Goal: Task Accomplishment & Management: Manage account settings

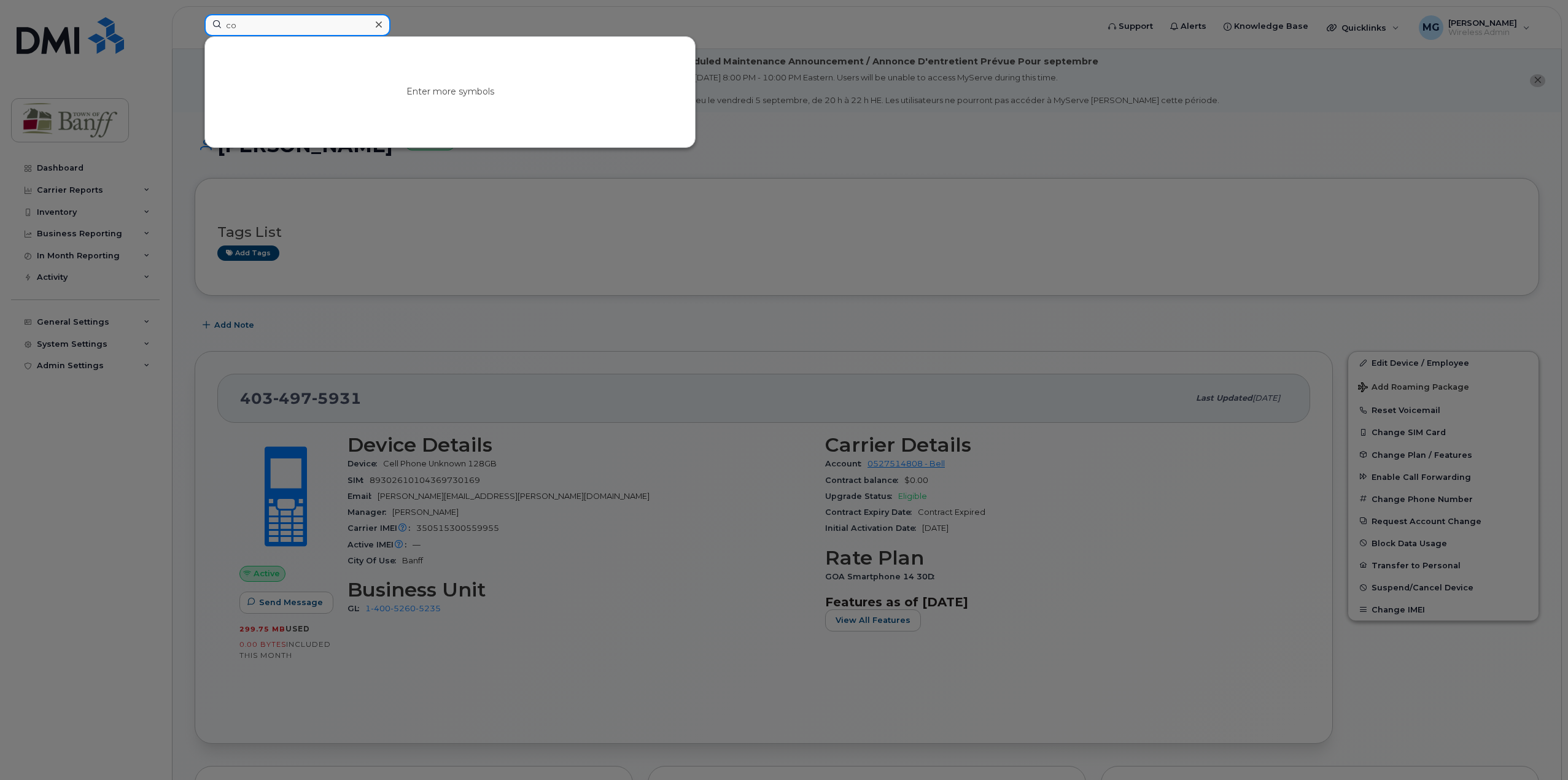
click at [323, 21] on input "co" at bounding box center [297, 25] width 186 height 22
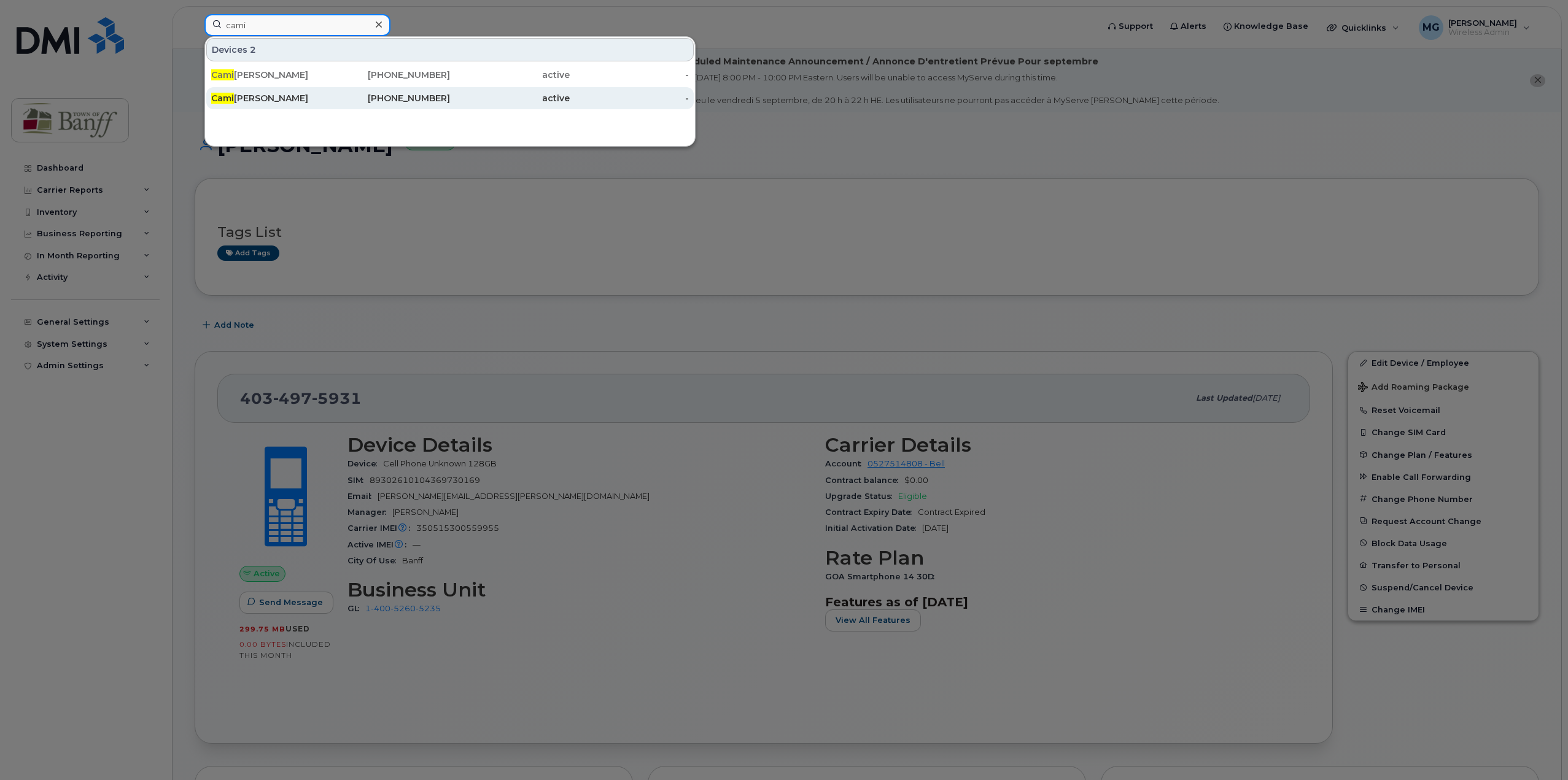
type input "cami"
click at [451, 98] on div "active" at bounding box center [509, 98] width 120 height 12
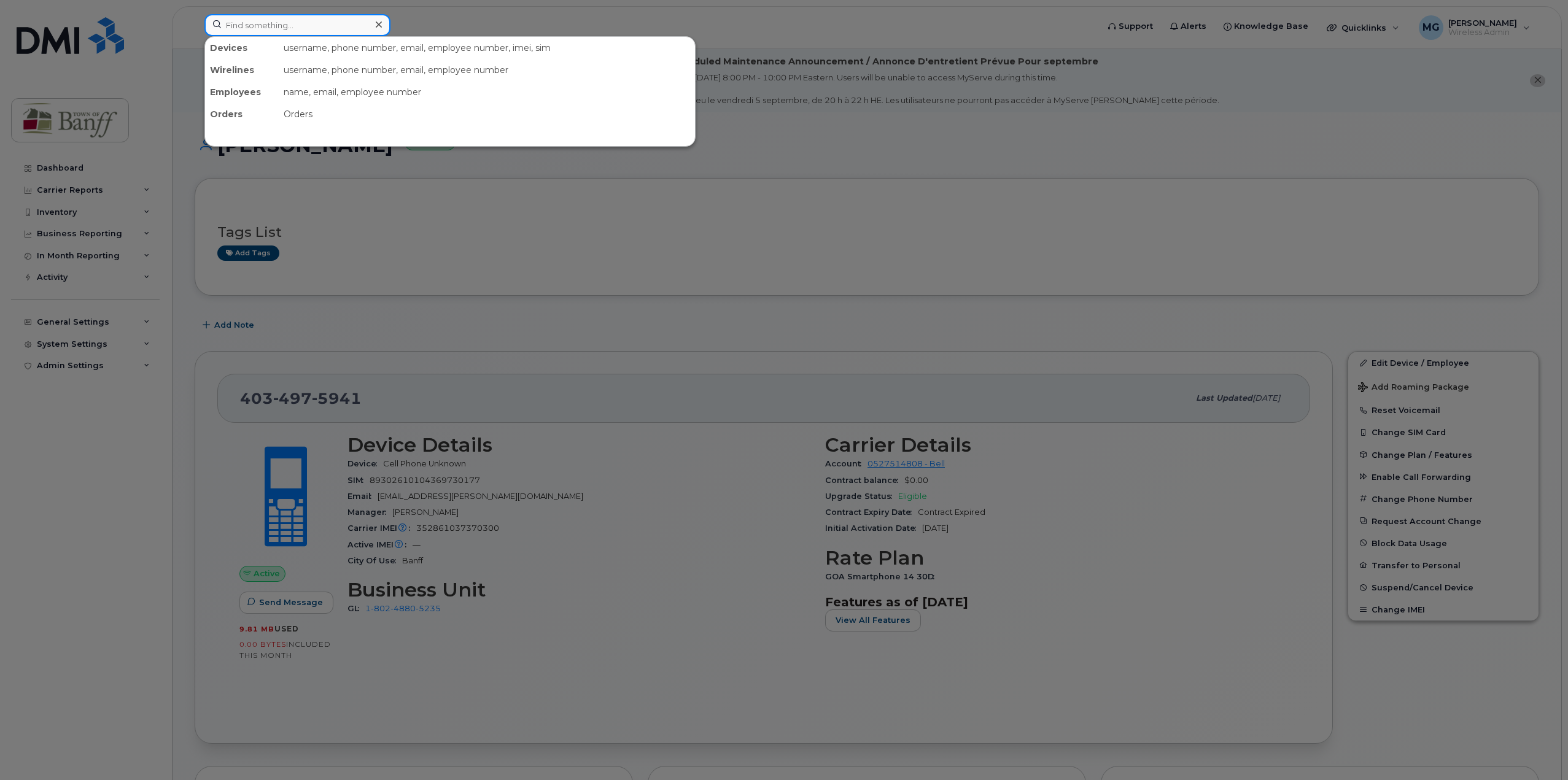
click at [221, 29] on input at bounding box center [297, 25] width 186 height 22
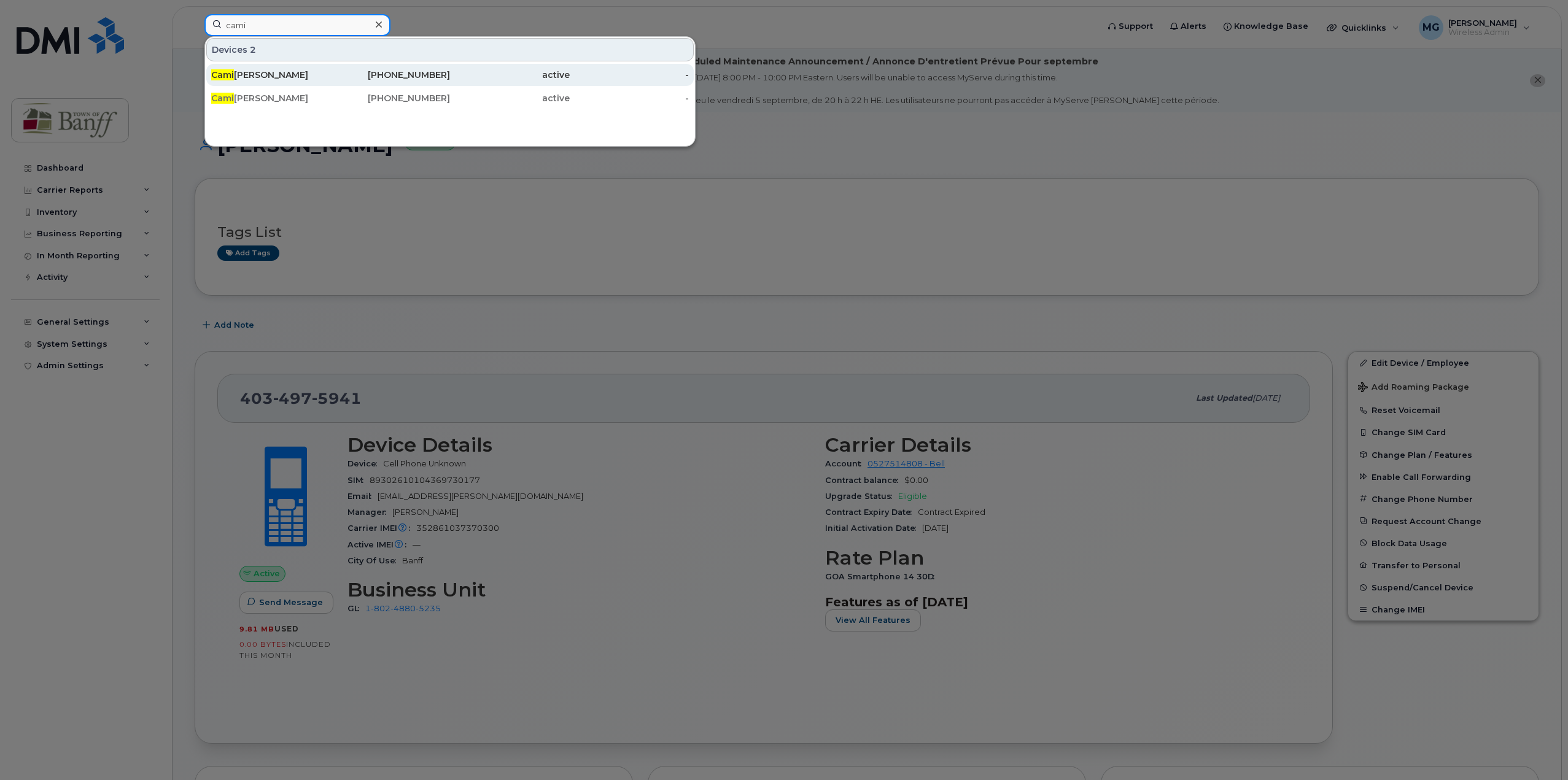
type input "cami"
click at [282, 70] on div "[PERSON_NAME]" at bounding box center [271, 75] width 120 height 12
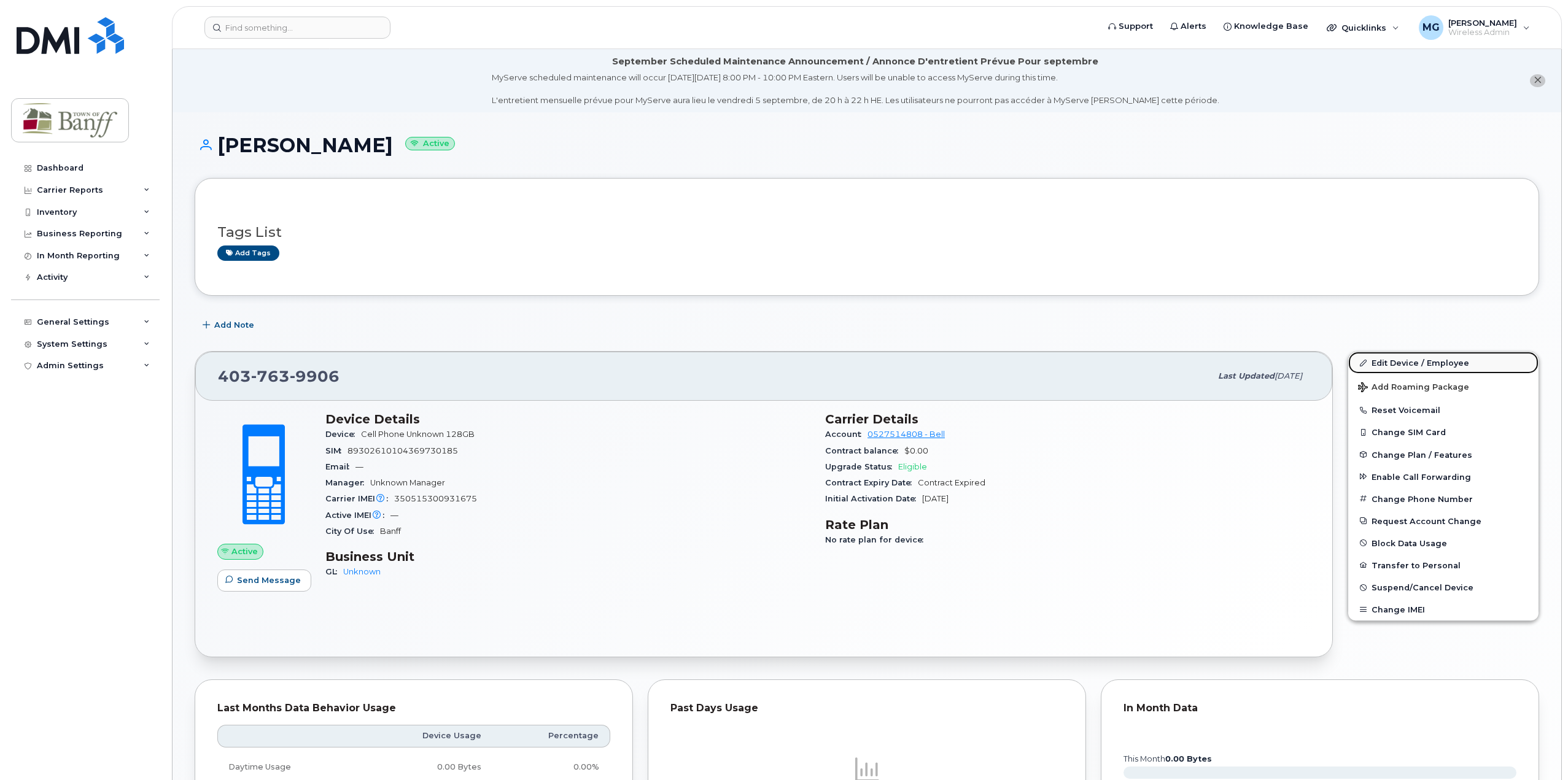
click at [1399, 367] on link "Edit Device / Employee" at bounding box center [1443, 363] width 190 height 22
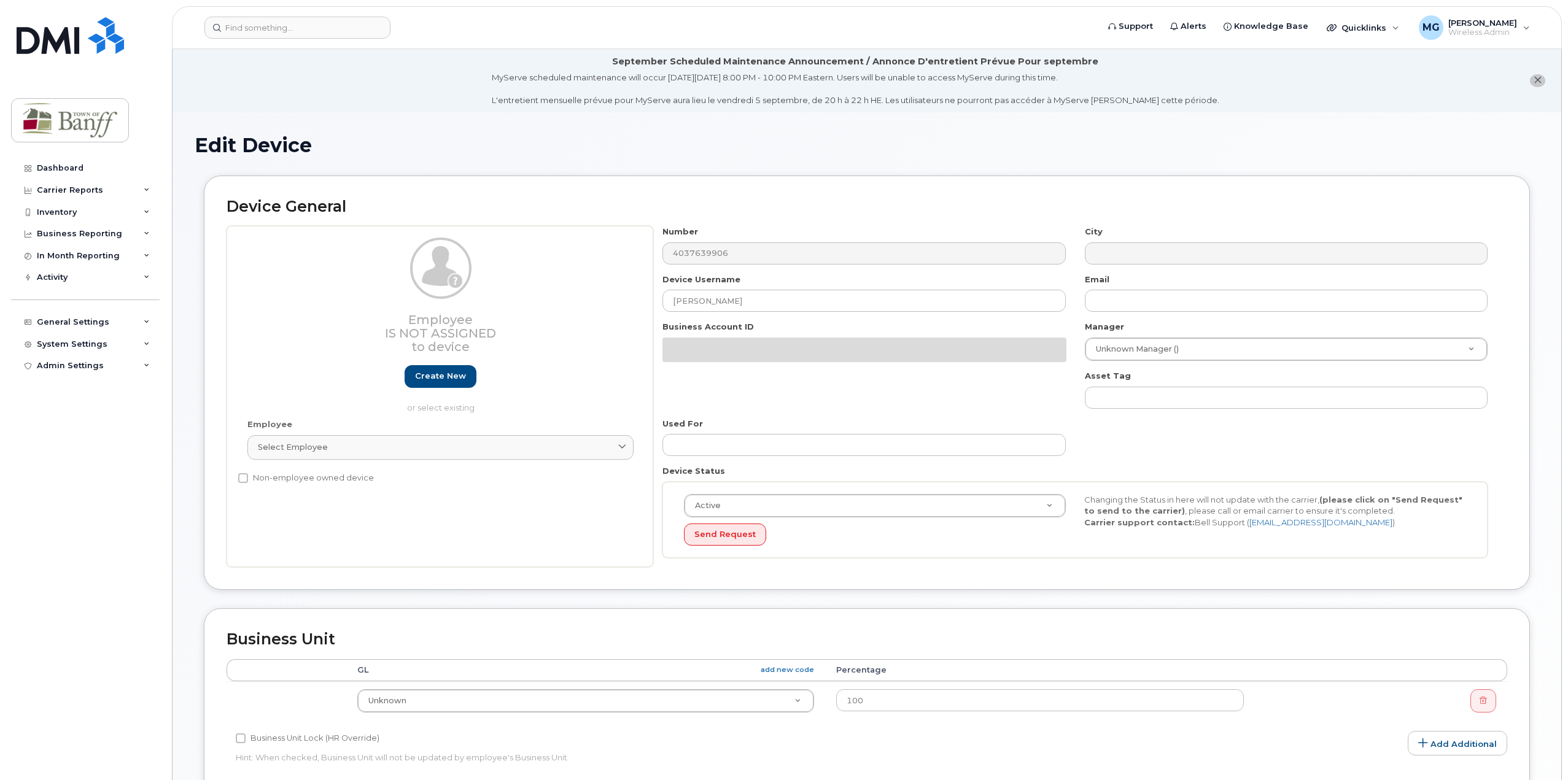
select select "7590667"
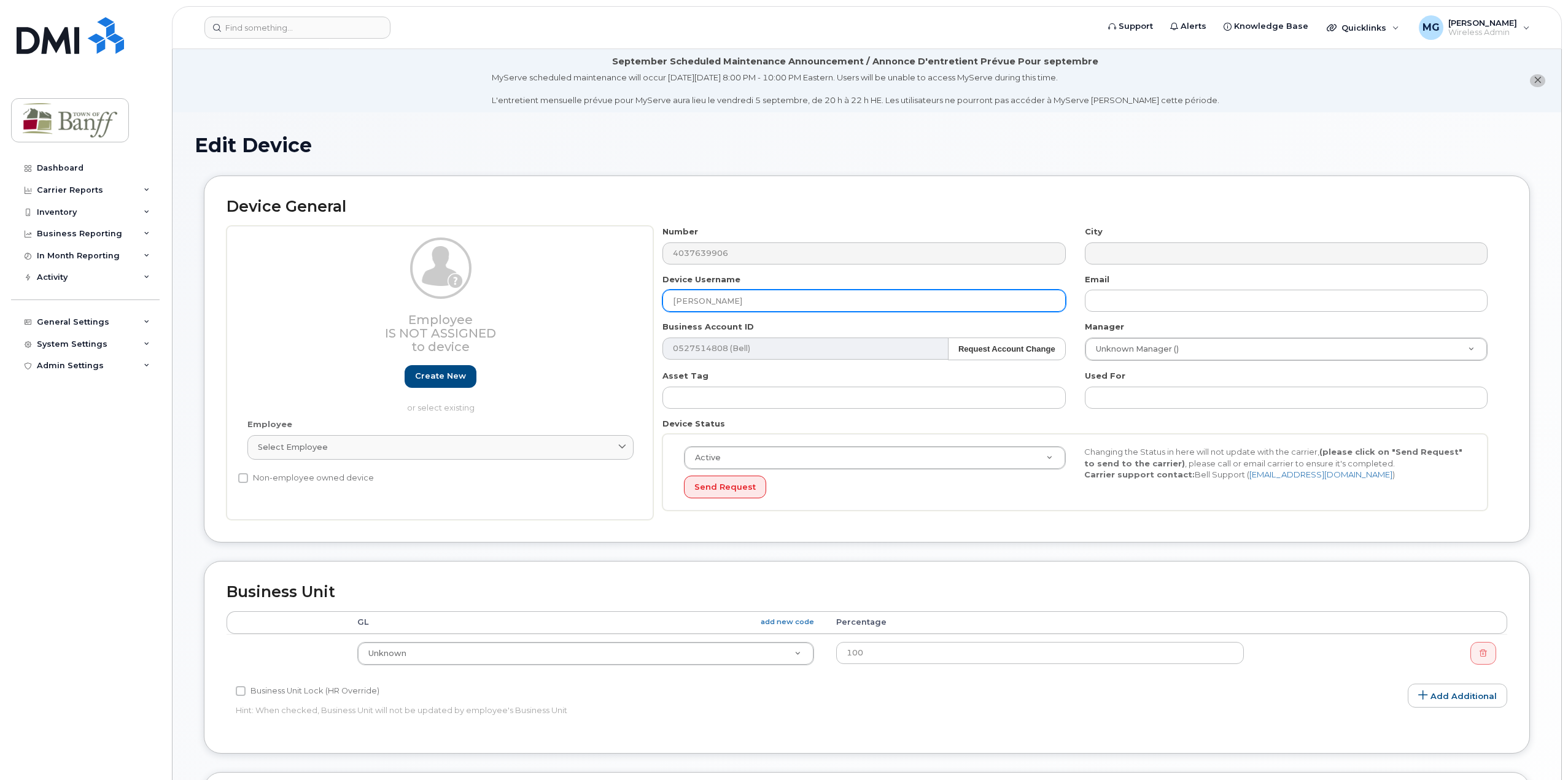
drag, startPoint x: 785, startPoint y: 298, endPoint x: 341, endPoint y: 289, distance: 444.1
click at [344, 291] on div "Employee Is not assigned to device Create new or select existing Employee Selec…" at bounding box center [867, 373] width 1280 height 294
type input "Spare"
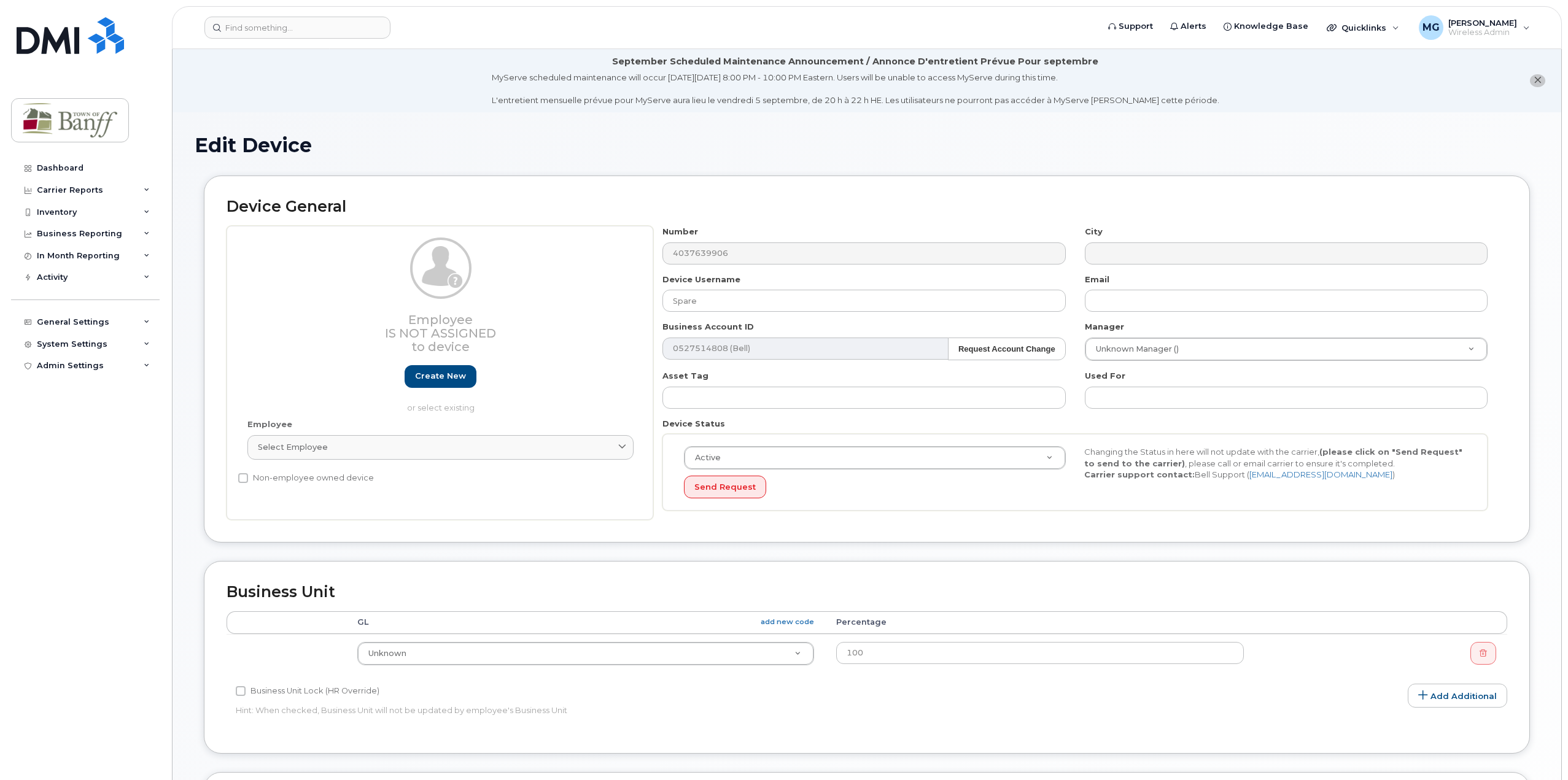
click at [836, 140] on h1 "Edit Device" at bounding box center [867, 145] width 1345 height 22
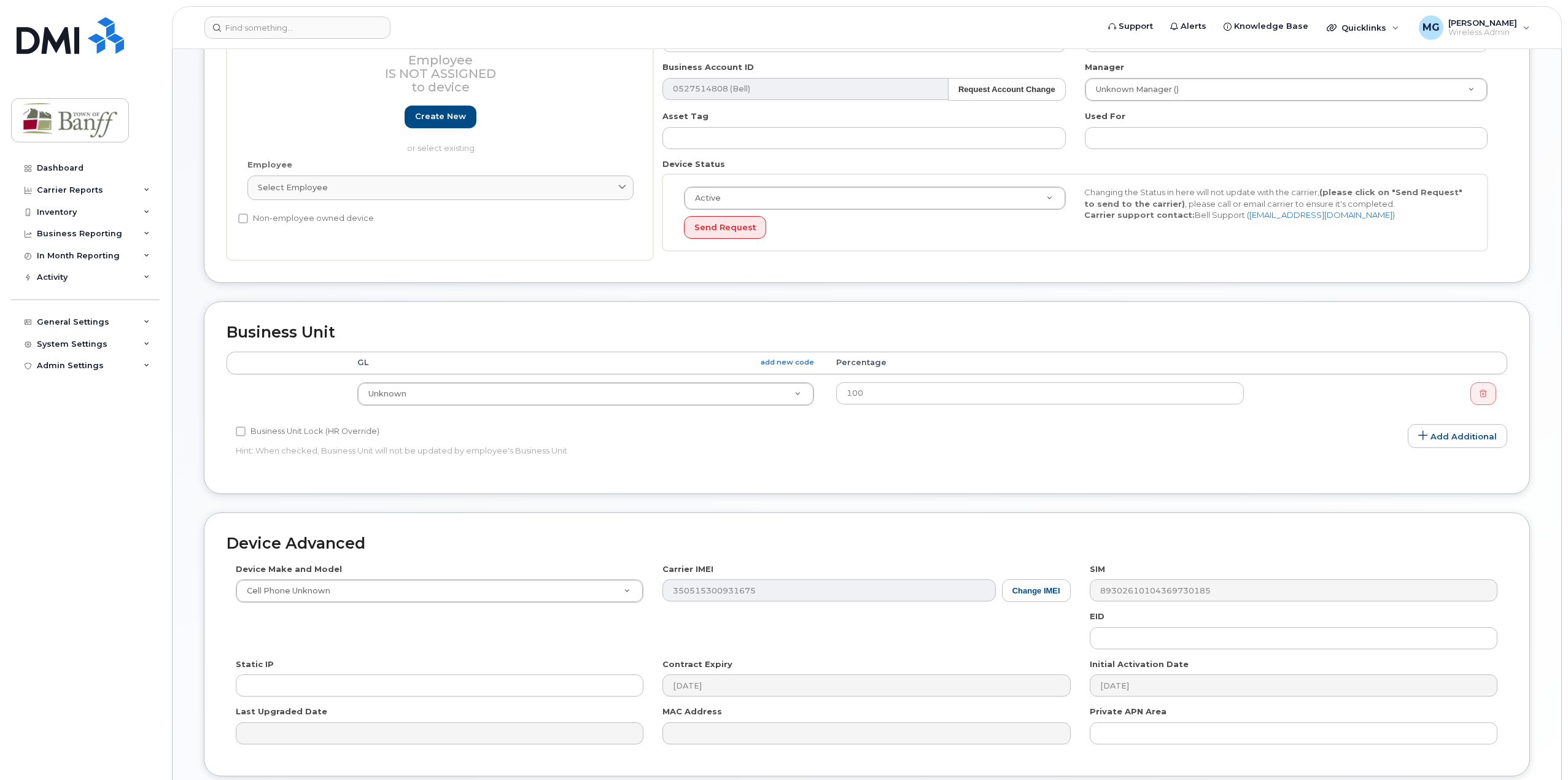
scroll to position [359, 0]
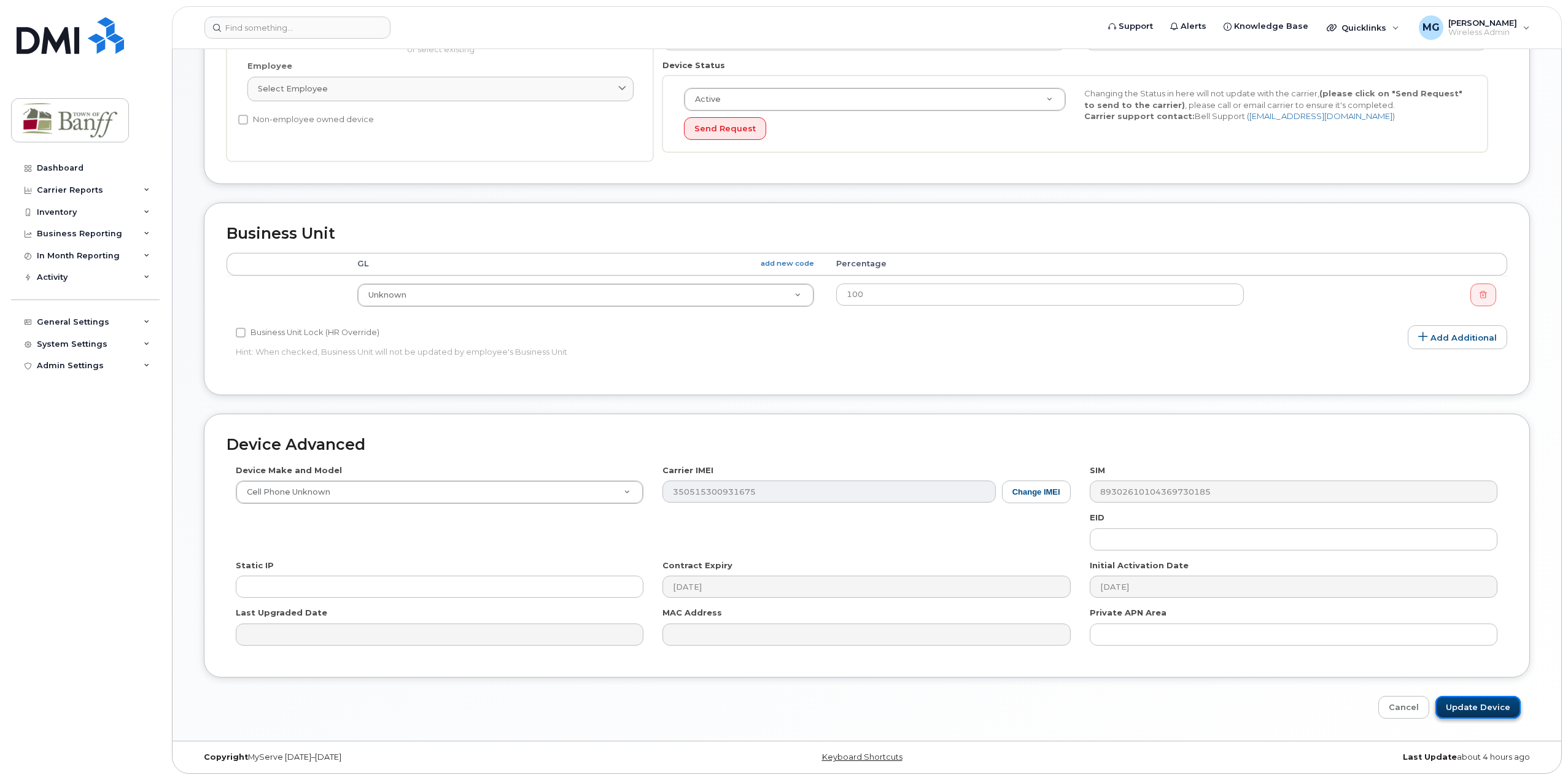
click at [1507, 714] on input "Update Device" at bounding box center [1478, 708] width 85 height 22
type input "Saving..."
